Goal: Information Seeking & Learning: Find specific fact

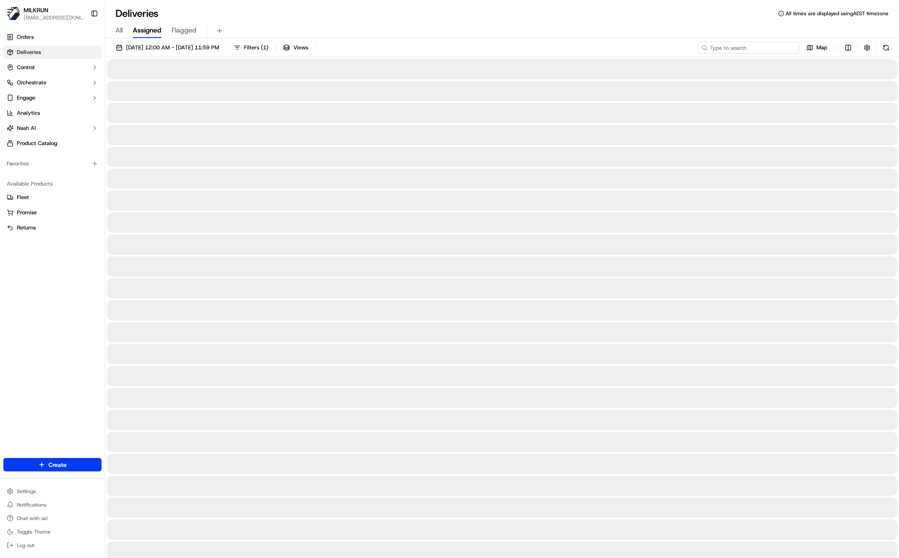
click at [754, 46] on input at bounding box center [748, 48] width 101 height 12
paste input "[PERSON_NAME]"
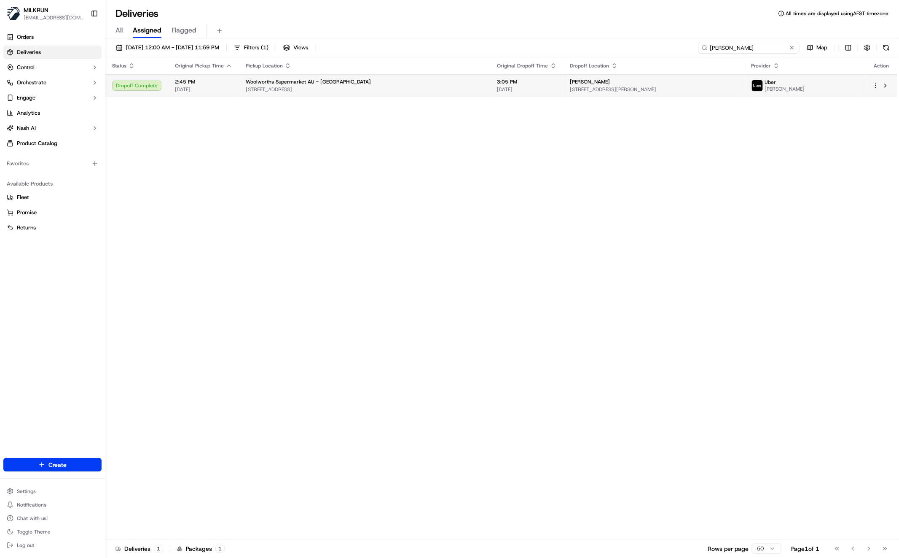
type input "[PERSON_NAME]"
click at [622, 83] on div "[PERSON_NAME]" at bounding box center [654, 81] width 168 height 7
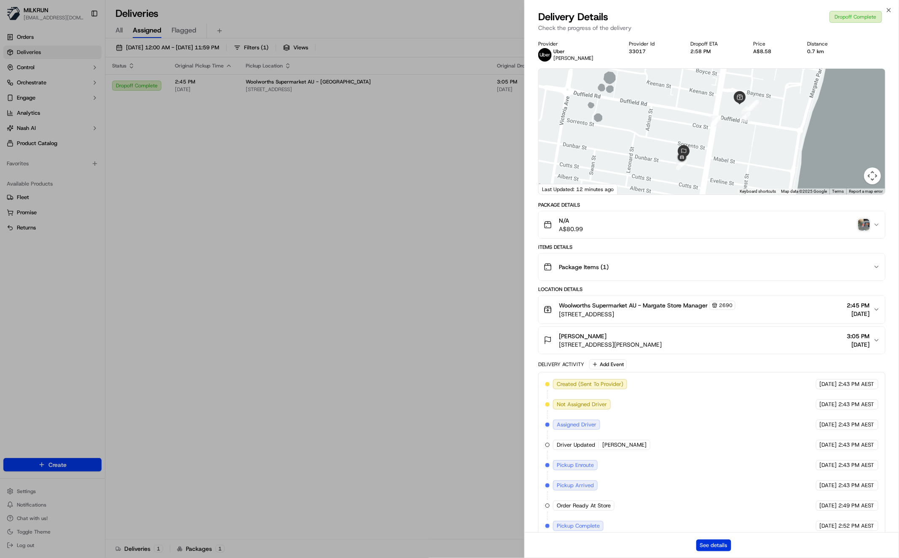
click at [712, 544] on button "See details" at bounding box center [713, 545] width 35 height 12
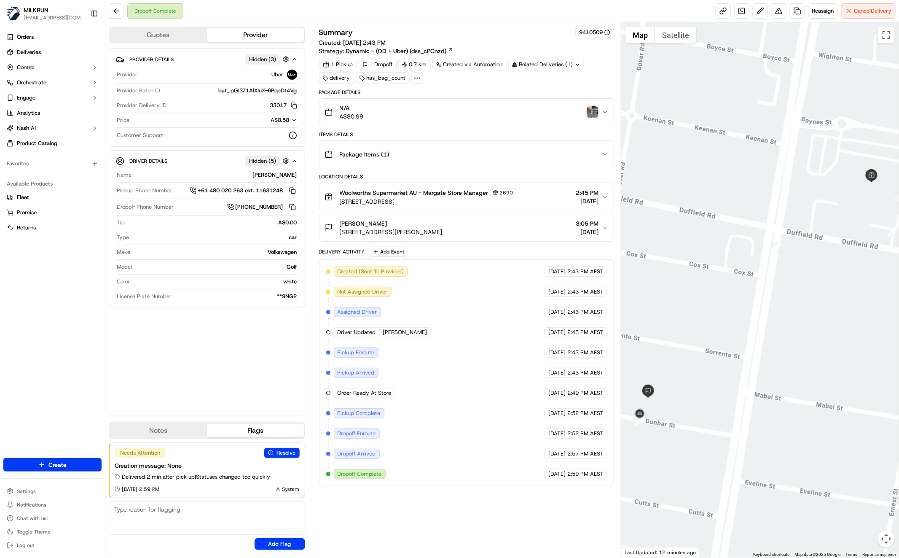
click at [384, 110] on div "N/A A$80.99" at bounding box center [463, 112] width 277 height 17
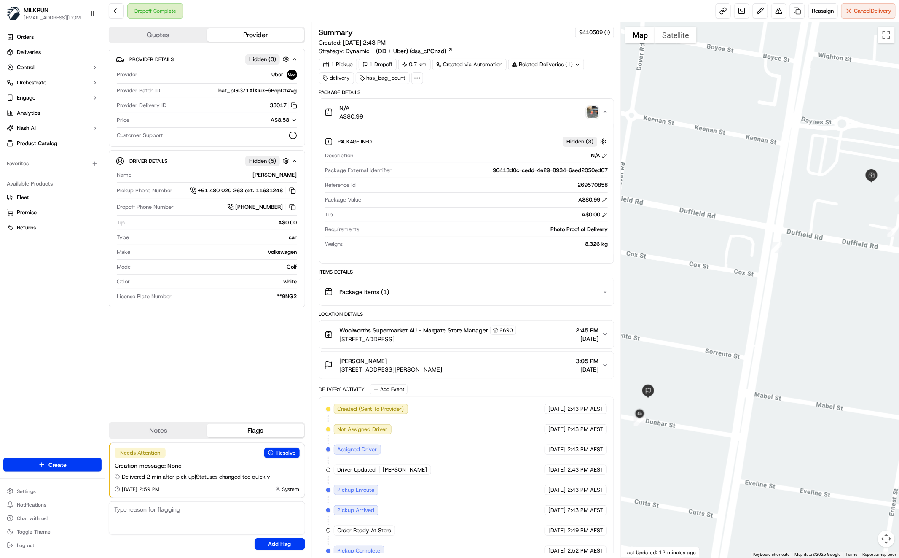
click at [589, 112] on img "button" at bounding box center [593, 112] width 12 height 12
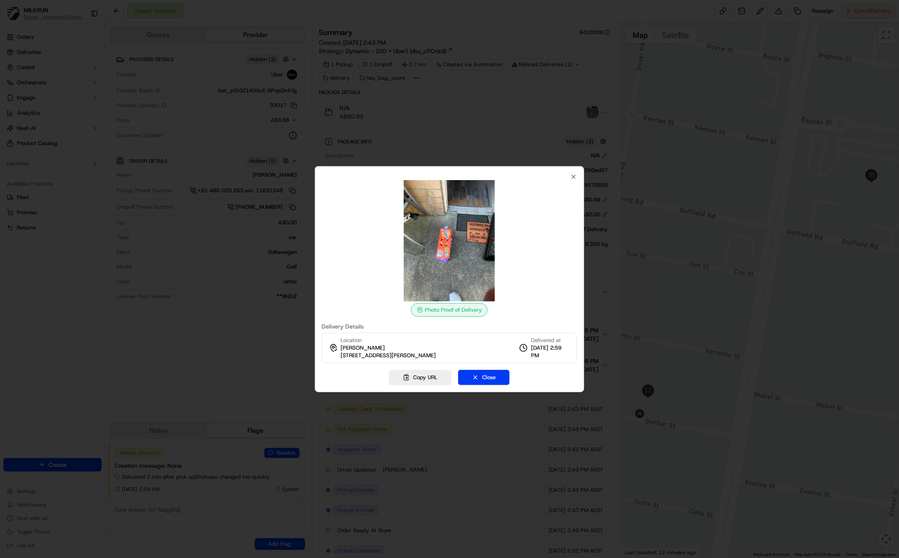
drag, startPoint x: 472, startPoint y: 117, endPoint x: 473, endPoint y: 140, distance: 22.8
click at [472, 116] on div at bounding box center [449, 279] width 899 height 558
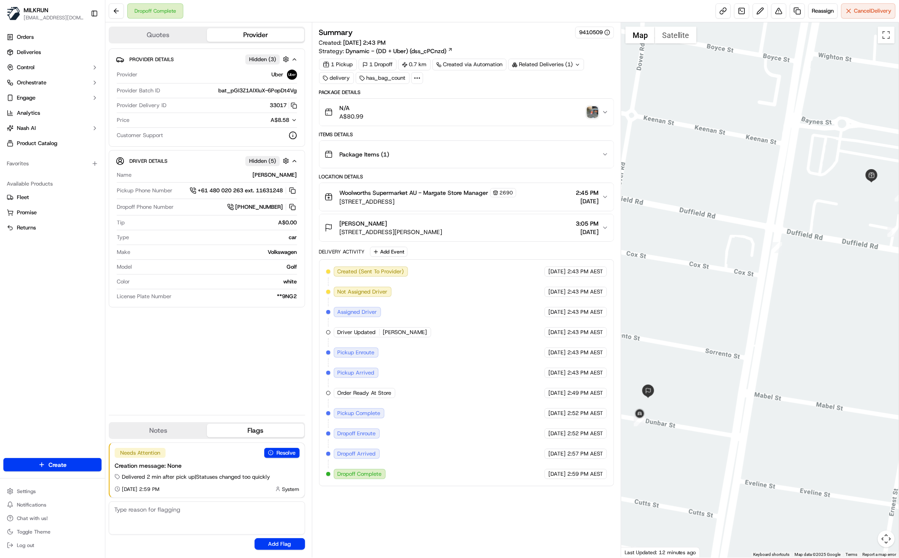
click at [541, 194] on div "Woolworths Supermarket AU - Margate Store Manager [STREET_ADDRESS] 2:45 PM [DAT…" at bounding box center [463, 197] width 277 height 18
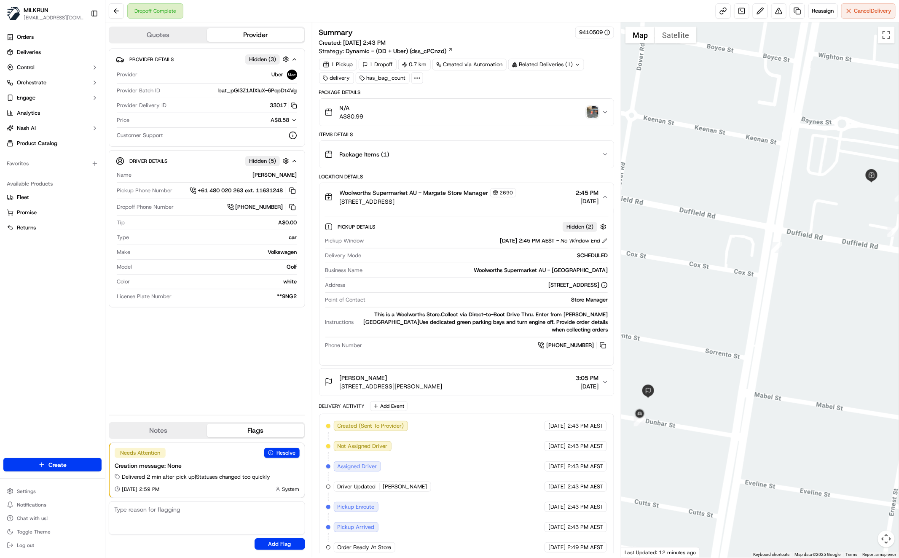
click at [536, 196] on div "Woolworths Supermarket AU - Margate Store Manager [STREET_ADDRESS] 2:45 PM [DAT…" at bounding box center [463, 197] width 277 height 18
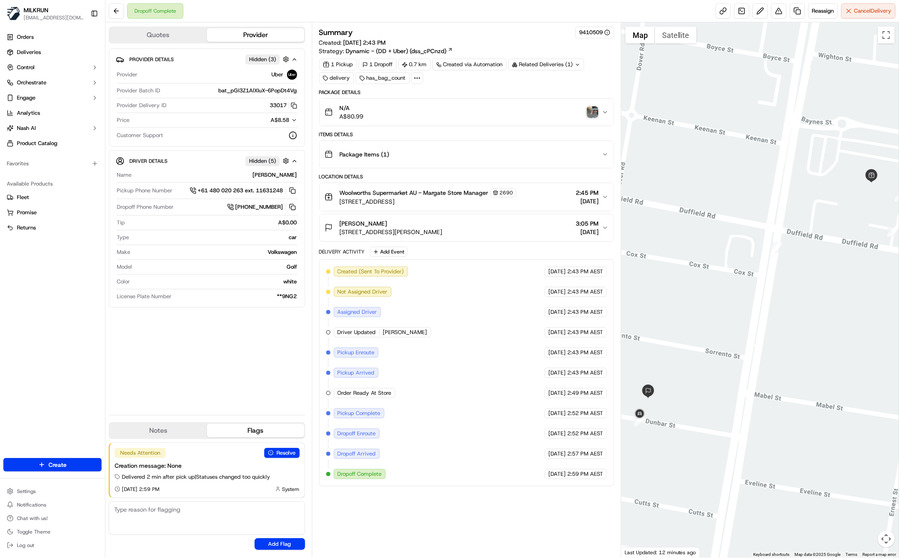
click at [485, 155] on div "Package Items ( 1 )" at bounding box center [463, 154] width 277 height 17
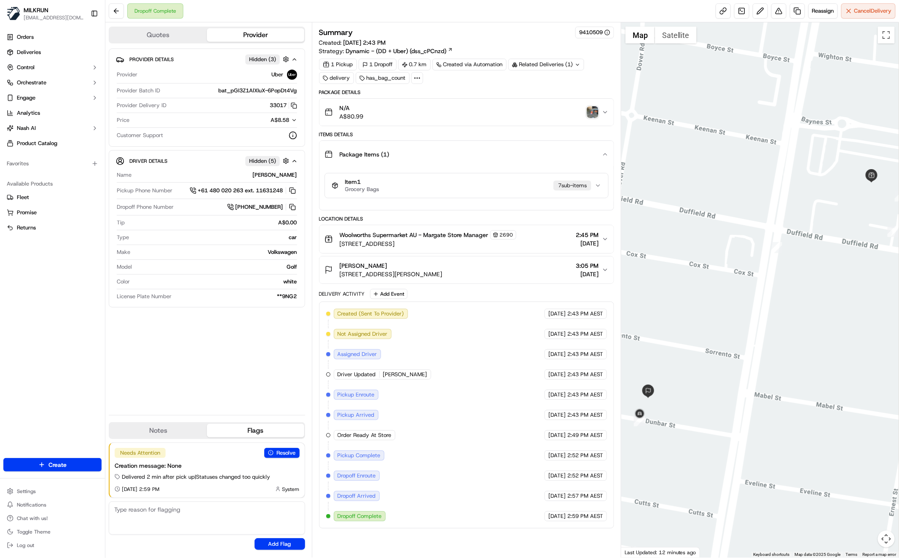
click at [494, 185] on div "Item 1 Grocery Bags 7 sub-item s" at bounding box center [463, 185] width 263 height 14
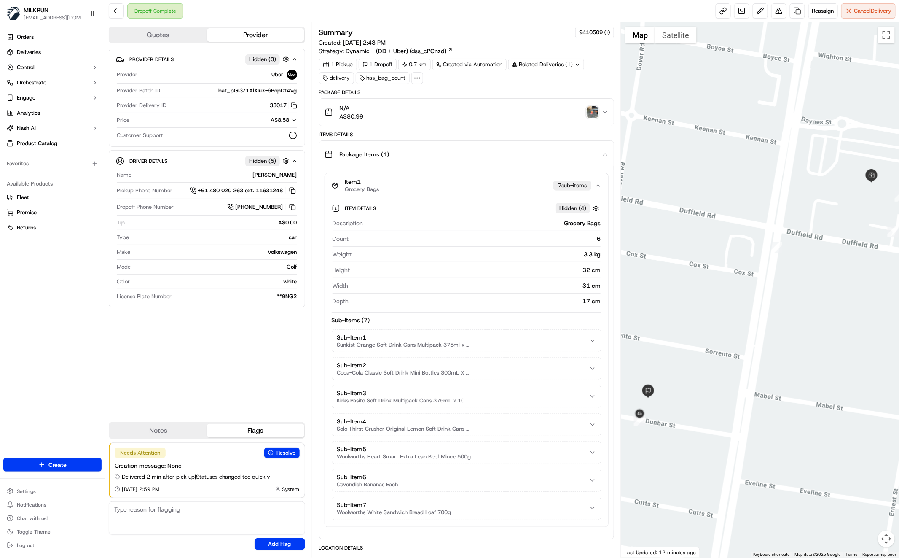
click at [494, 184] on div "Item 1 Grocery Bags 7 sub-item s" at bounding box center [463, 185] width 263 height 14
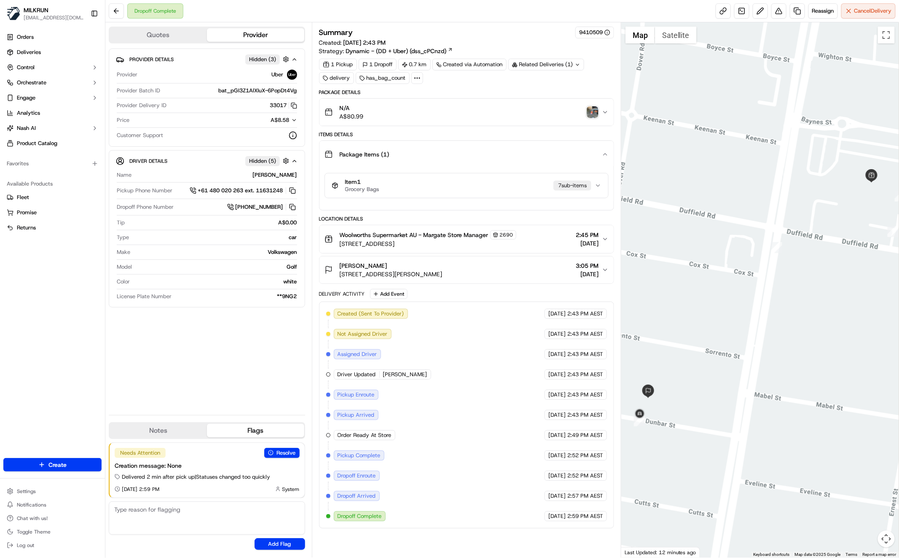
click at [236, 347] on div "Provider Details Hidden ( 3 ) Provider Uber Provider Batch ID bat_pGI3Z1AlXIuX-…" at bounding box center [207, 228] width 196 height 360
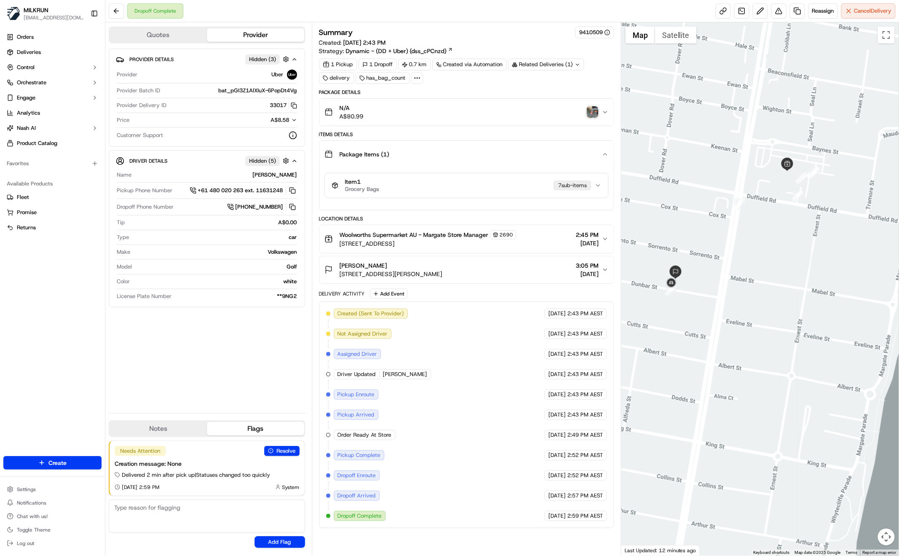
click at [193, 376] on div "Provider Details Hidden ( 3 ) Provider Uber Provider Batch ID bat_pGI3Z1AlXIuX-…" at bounding box center [207, 227] width 196 height 358
click at [595, 113] on img "button" at bounding box center [593, 112] width 12 height 12
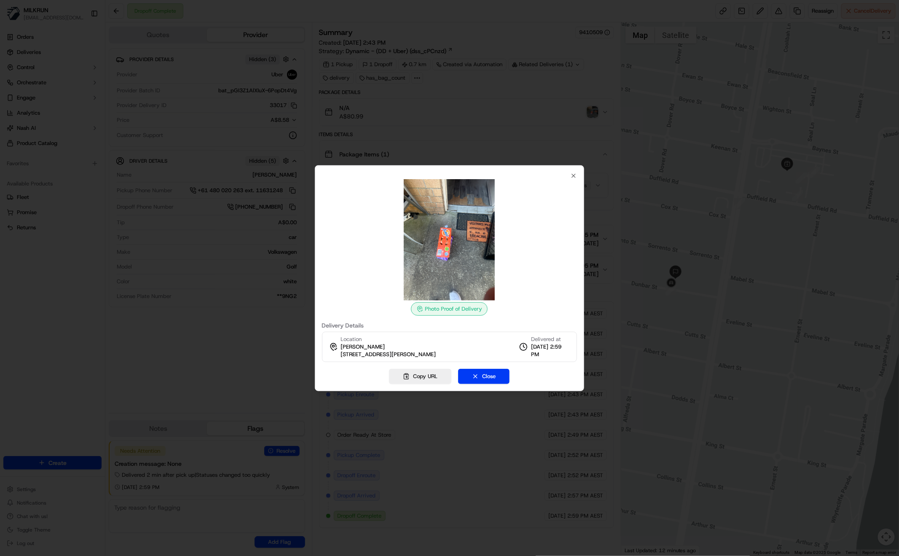
click at [452, 129] on div at bounding box center [449, 278] width 899 height 556
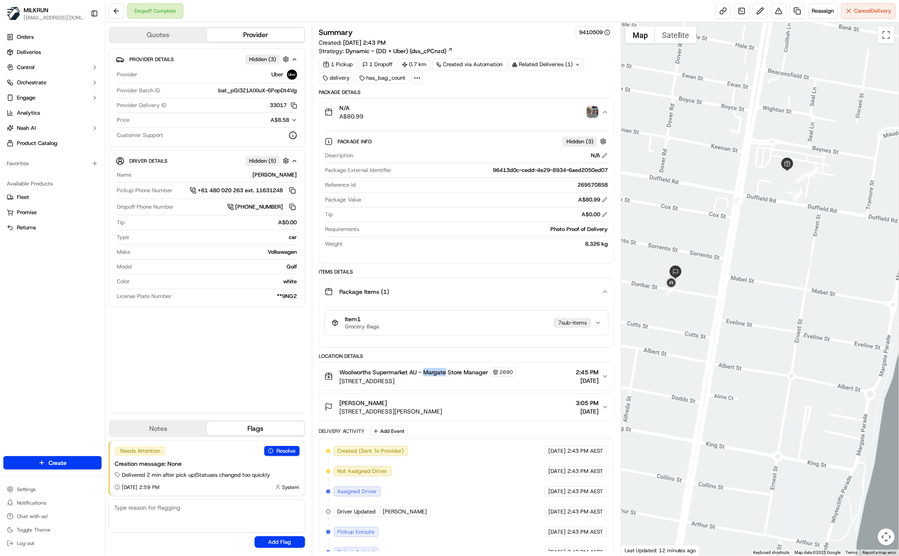
drag, startPoint x: 424, startPoint y: 369, endPoint x: 443, endPoint y: 379, distance: 21.1
click at [447, 371] on span "Woolworths Supermarket AU - Margate Store Manager" at bounding box center [414, 372] width 149 height 8
copy span "Margate"
click at [235, 385] on div "Provider Details Hidden ( 3 ) Provider Uber Provider Batch ID bat_pGI3Z1AlXIuX-…" at bounding box center [207, 227] width 196 height 358
drag, startPoint x: 339, startPoint y: 398, endPoint x: 370, endPoint y: 411, distance: 33.4
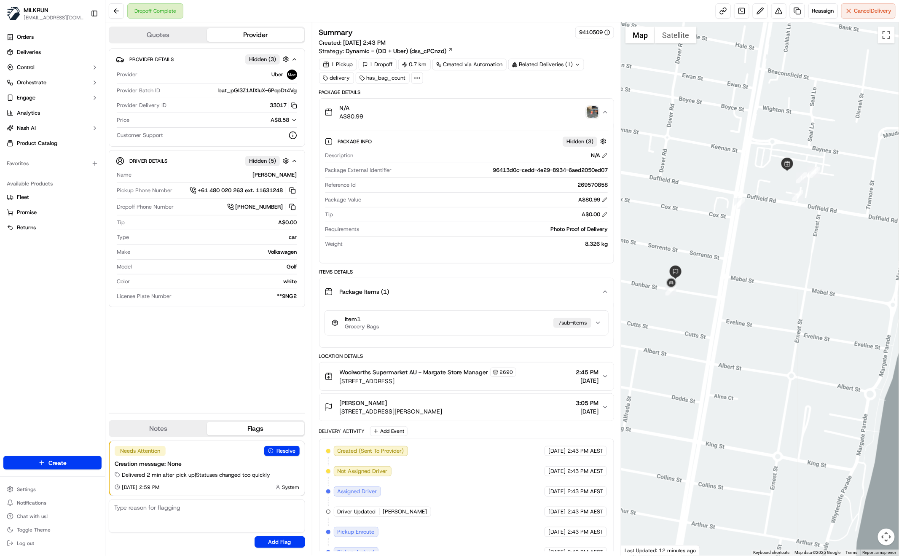
click at [384, 400] on div "[PERSON_NAME]" at bounding box center [391, 403] width 103 height 8
click at [239, 396] on div "Provider Details Hidden ( 3 ) Provider Uber Provider Batch ID bat_pGI3Z1AlXIuX-…" at bounding box center [207, 227] width 196 height 358
drag, startPoint x: 179, startPoint y: 336, endPoint x: 182, endPoint y: 343, distance: 7.7
click at [179, 336] on div "Provider Details Hidden ( 3 ) Provider Uber Provider Batch ID bat_pGI3Z1AlXIuX-…" at bounding box center [207, 227] width 196 height 358
click at [590, 115] on img "button" at bounding box center [593, 112] width 12 height 12
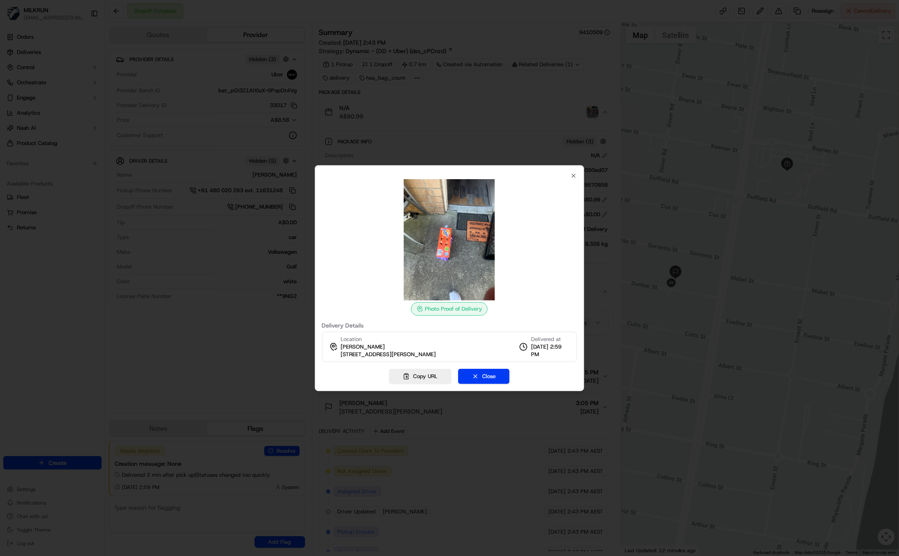
drag, startPoint x: 342, startPoint y: 355, endPoint x: 446, endPoint y: 357, distance: 104.6
click at [446, 357] on div "Location [PERSON_NAME] Kissier [STREET_ADDRESS][PERSON_NAME], AU Delivered at […" at bounding box center [449, 347] width 255 height 30
copy span "[STREET_ADDRESS][PERSON_NAME]"
click at [573, 174] on icon "button" at bounding box center [573, 175] width 7 height 7
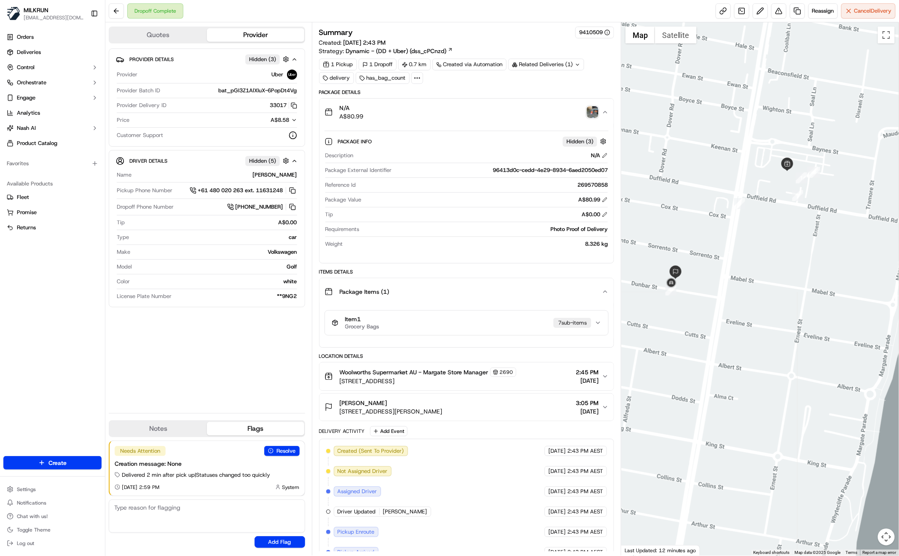
click at [595, 113] on img "button" at bounding box center [593, 112] width 12 height 12
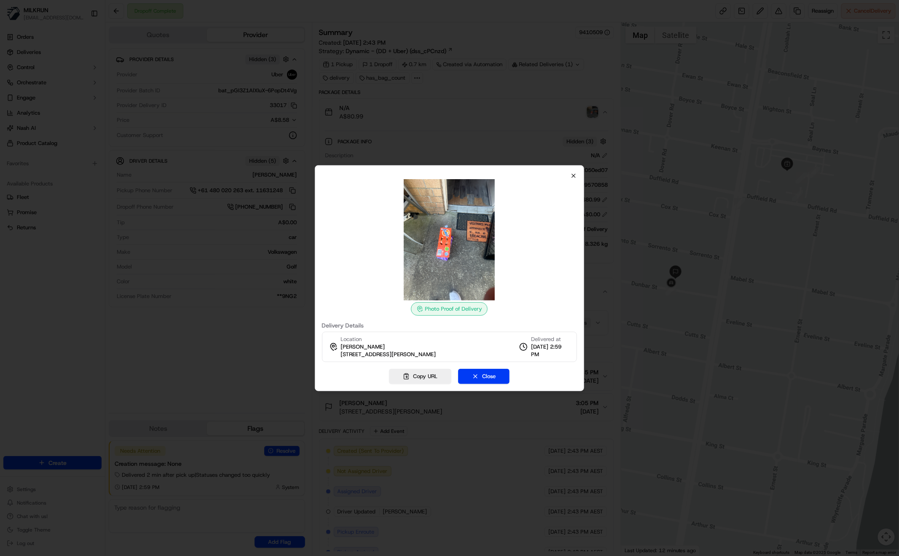
click at [578, 178] on div "Photo Proof of Delivery Delivery Details Location [PERSON_NAME] Kissier [STREET…" at bounding box center [450, 278] width 270 height 226
click at [574, 177] on icon "button" at bounding box center [573, 175] width 7 height 7
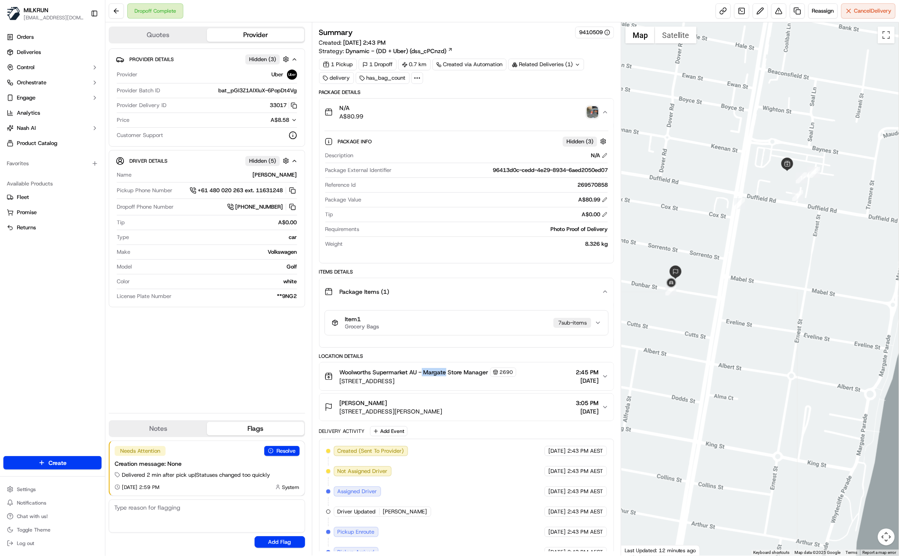
drag, startPoint x: 423, startPoint y: 370, endPoint x: 447, endPoint y: 370, distance: 23.6
click at [447, 370] on span "Woolworths Supermarket AU - Margate Store Manager" at bounding box center [414, 372] width 149 height 8
copy span "Margate"
